Goal: Download file/media

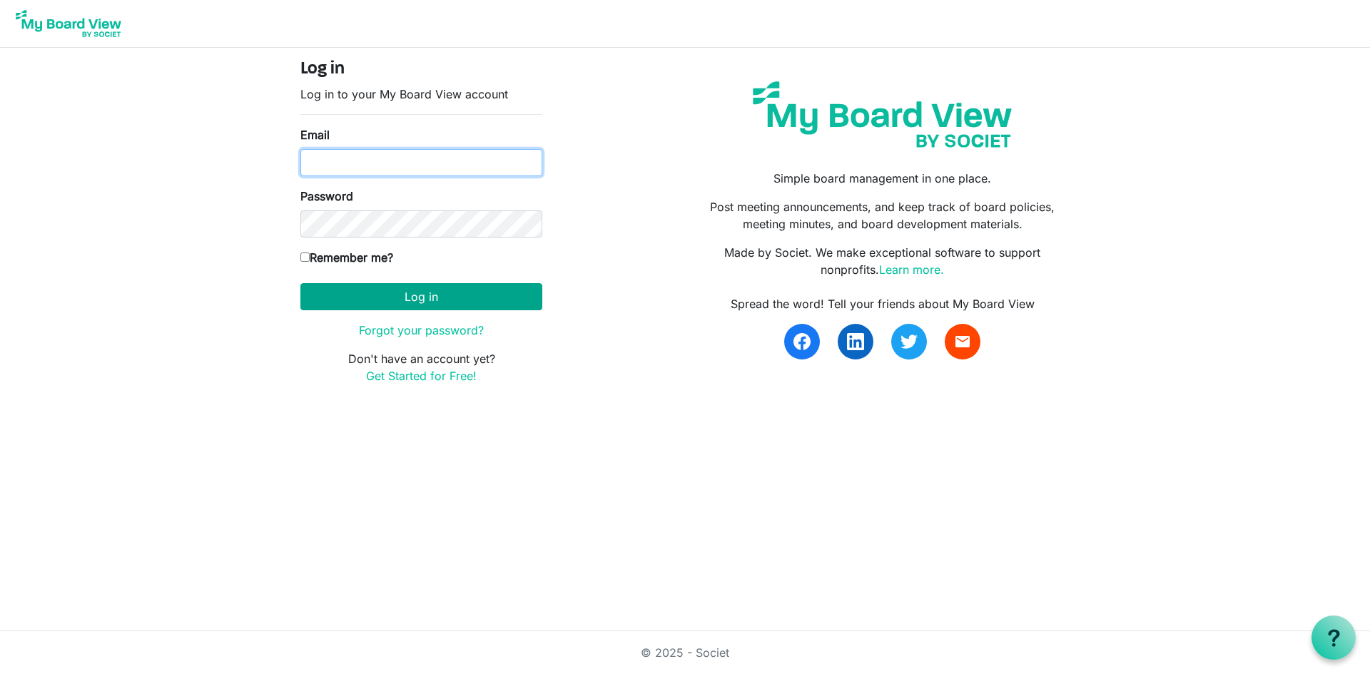
type input "[EMAIL_ADDRESS][DOMAIN_NAME]"
click at [439, 303] on button "Log in" at bounding box center [421, 296] width 242 height 27
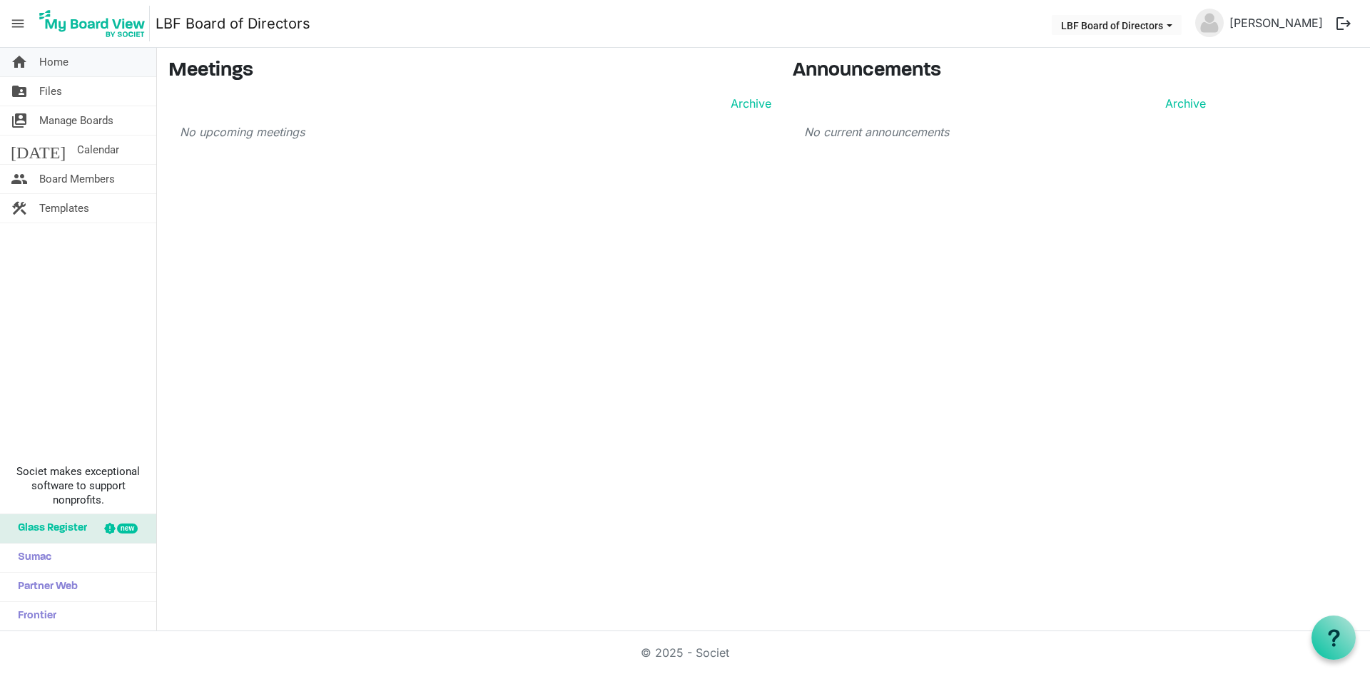
click at [64, 66] on span "Home" at bounding box center [53, 62] width 29 height 29
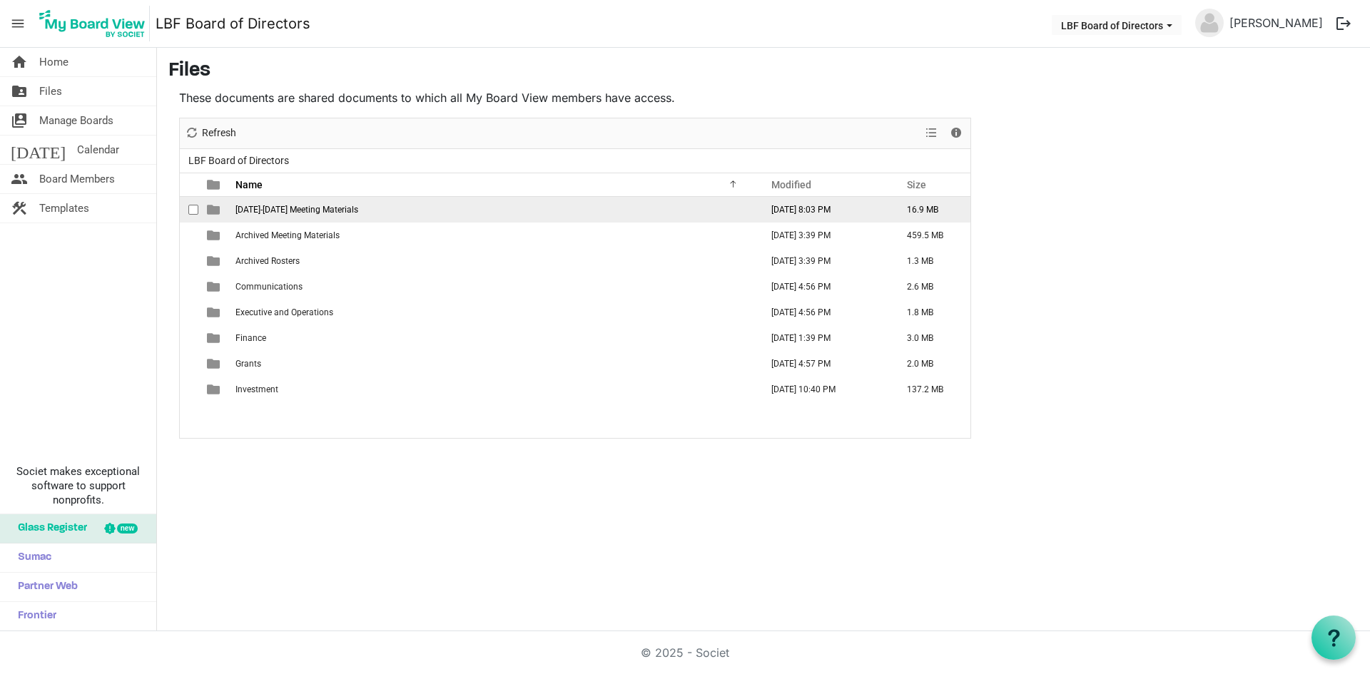
click at [323, 210] on span "2025-2026 Meeting Materials" at bounding box center [296, 210] width 123 height 10
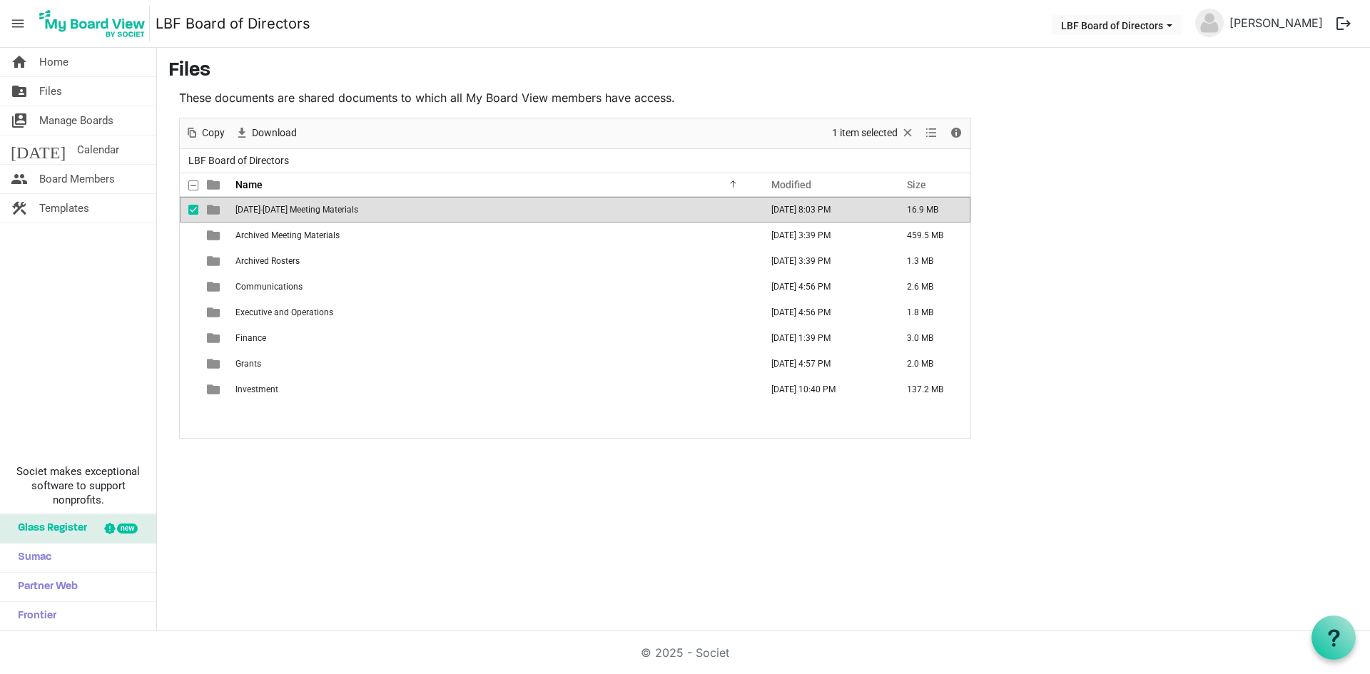
click at [323, 210] on span "2025-2026 Meeting Materials" at bounding box center [296, 210] width 123 height 10
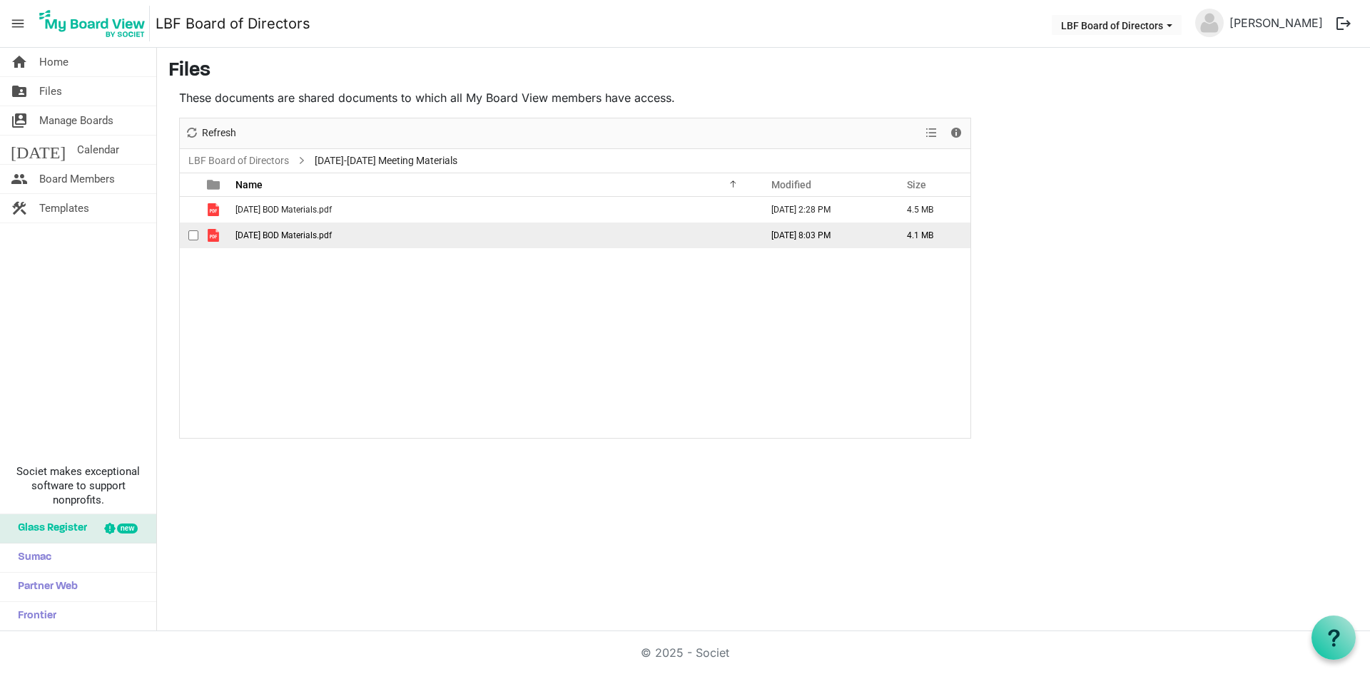
click at [320, 234] on span "October 2025 BOD Materials.pdf" at bounding box center [283, 235] width 96 height 10
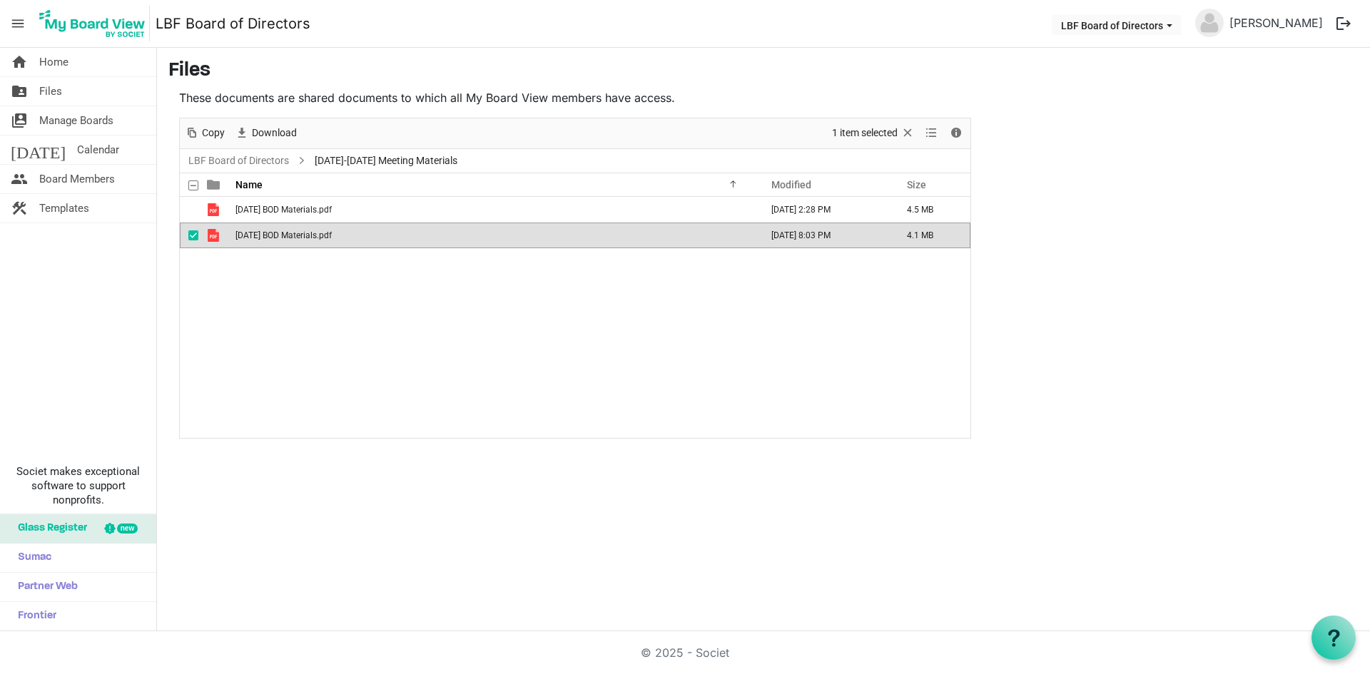
click at [320, 234] on span "October 2025 BOD Materials.pdf" at bounding box center [283, 235] width 96 height 10
